Goal: Transaction & Acquisition: Purchase product/service

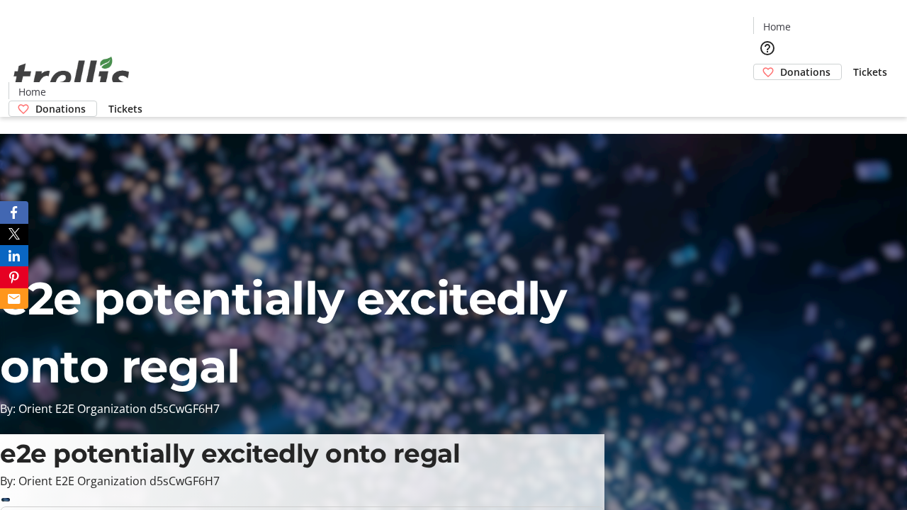
click at [781, 65] on span "Donations" at bounding box center [806, 72] width 50 height 15
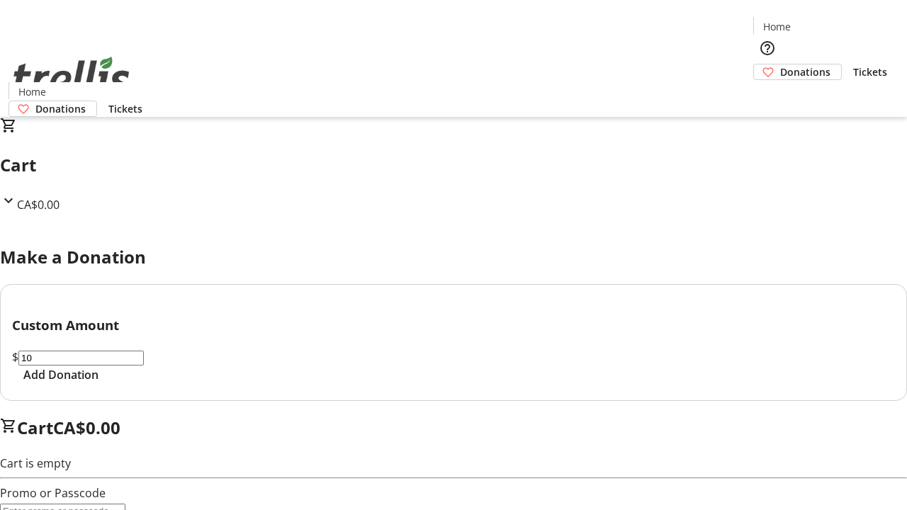
click at [99, 384] on span "Add Donation" at bounding box center [60, 375] width 75 height 17
select select "CA"
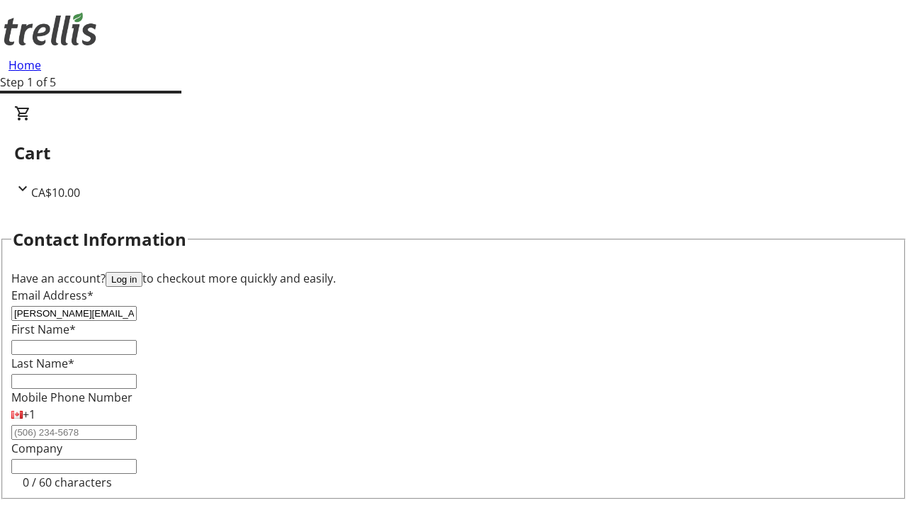
type input "[PERSON_NAME][EMAIL_ADDRESS][DOMAIN_NAME]"
type input "[PERSON_NAME]"
type input "Zboncak"
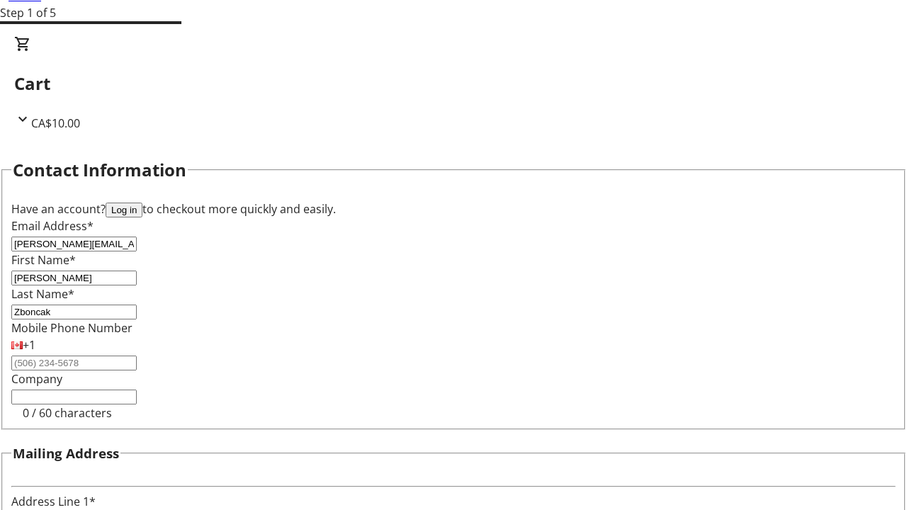
type input "[STREET_ADDRESS][PERSON_NAME]"
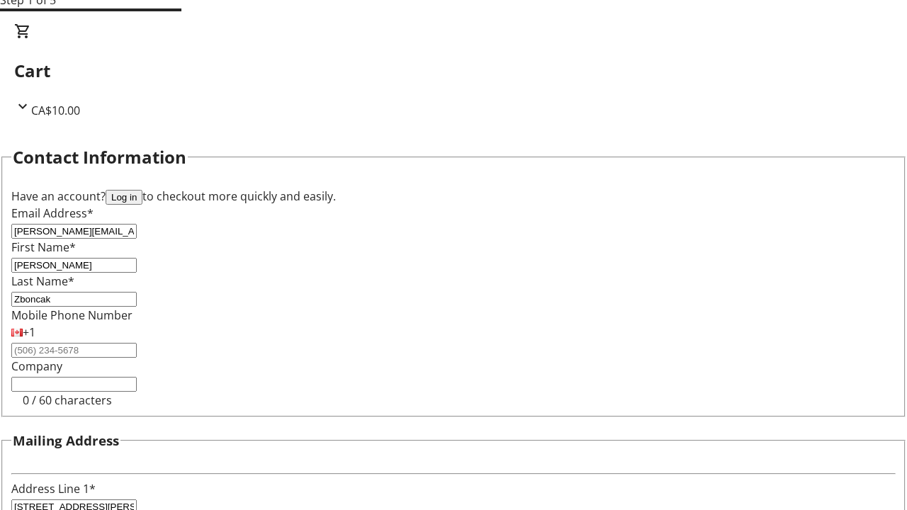
type input "Kelowna"
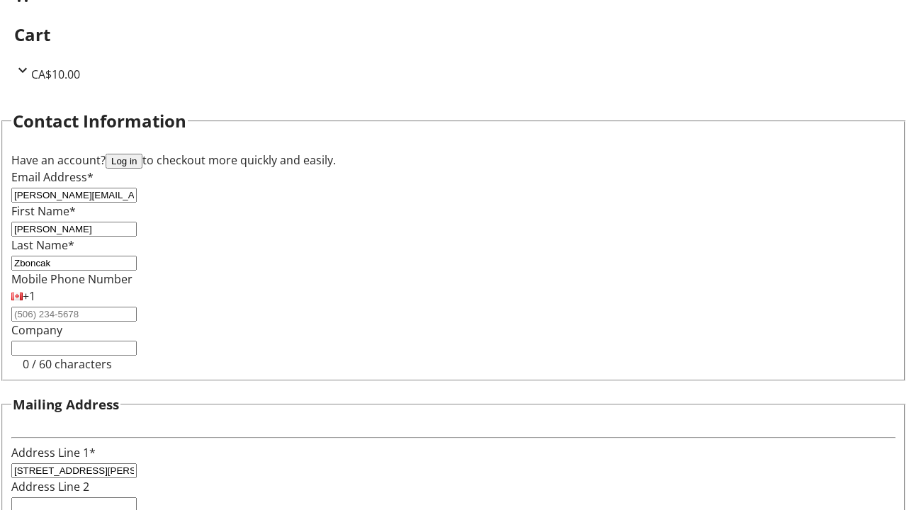
select select "BC"
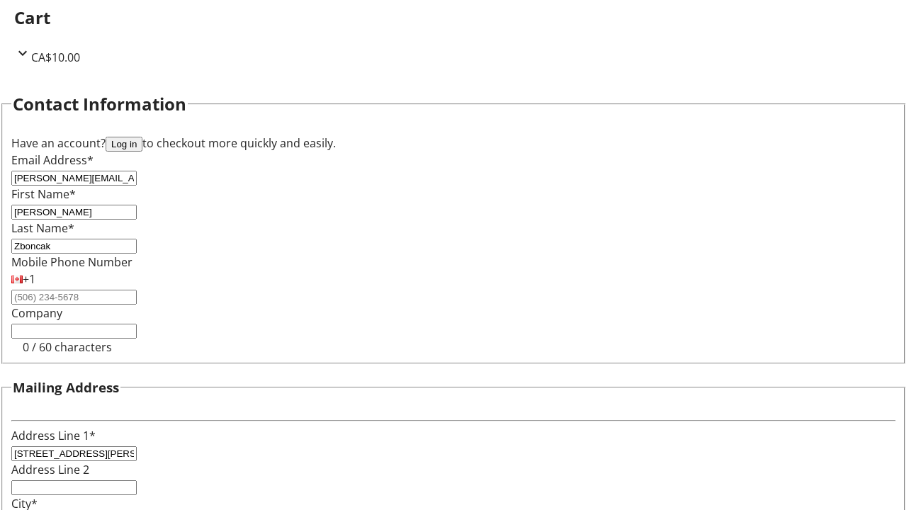
type input "Kelowna"
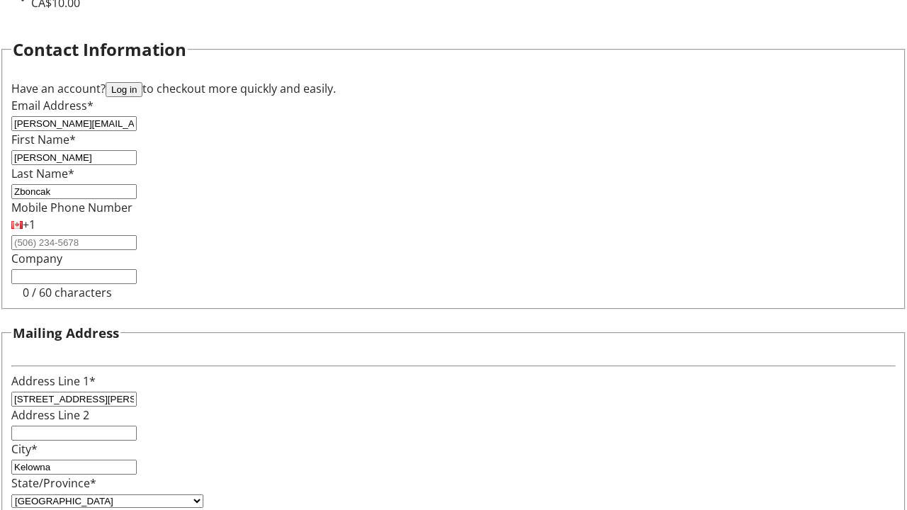
type input "V1Y 0C2"
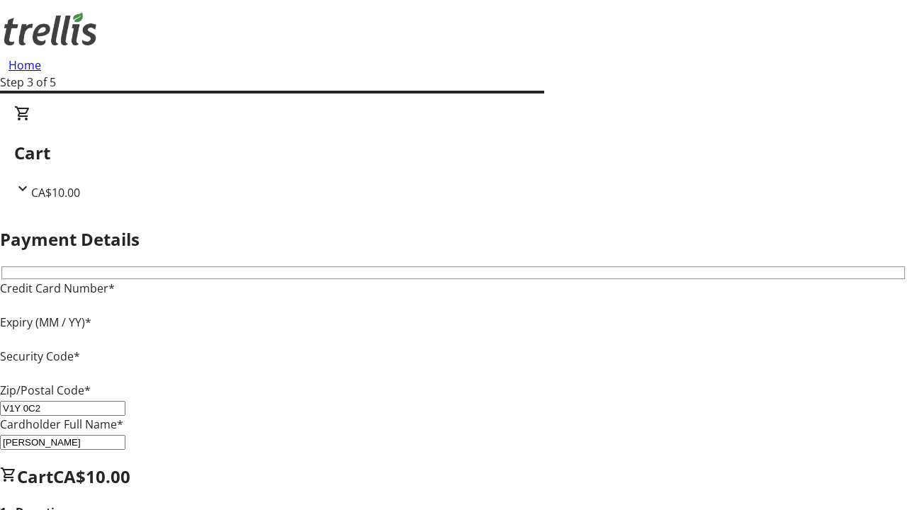
type input "V1Y 0C2"
